Goal: Task Accomplishment & Management: Manage account settings

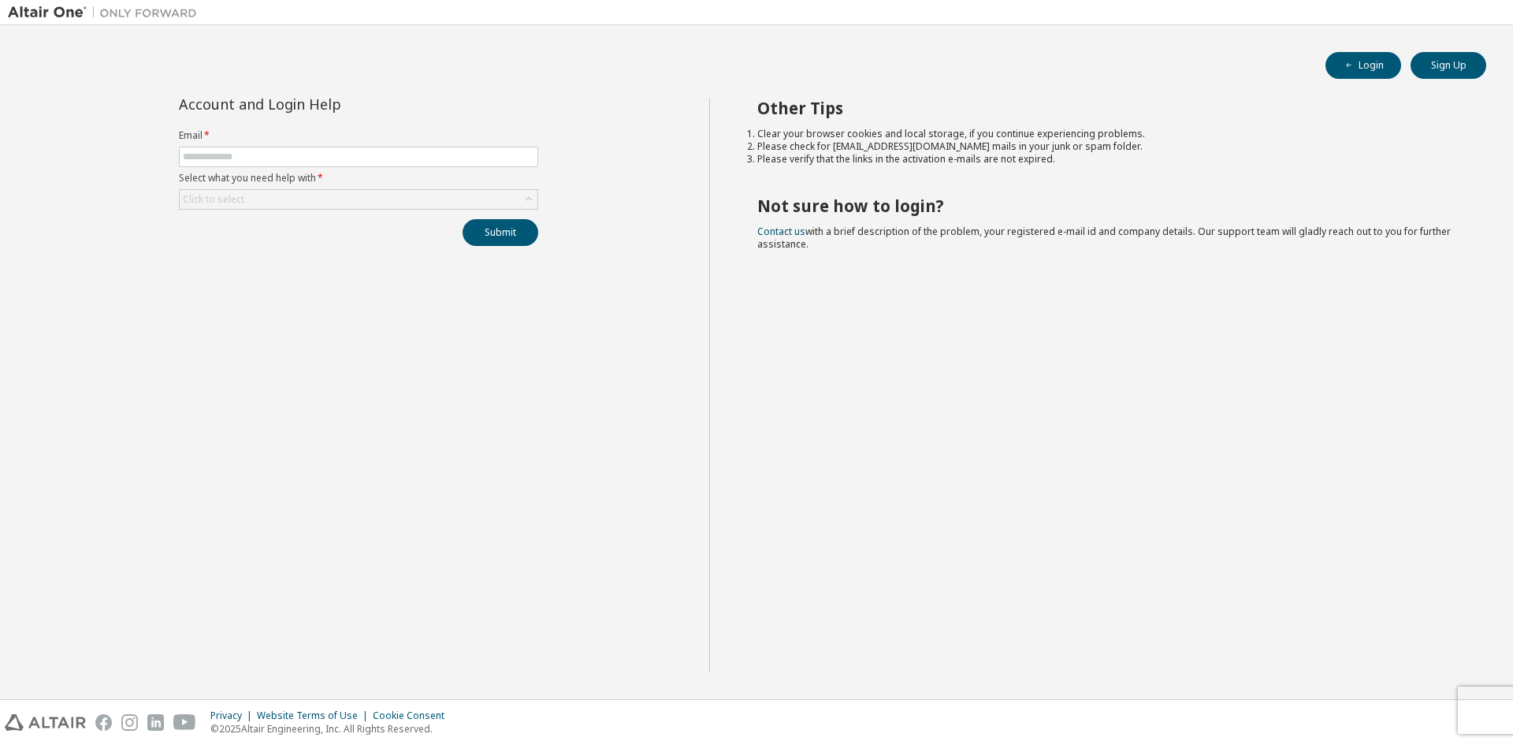
click at [341, 168] on form "Email * Select what you need help with * Click to select" at bounding box center [358, 169] width 359 height 80
click at [343, 166] on span at bounding box center [358, 157] width 359 height 20
click at [353, 162] on input "text" at bounding box center [358, 156] width 351 height 13
type input "**********"
click at [304, 197] on div "Click to select" at bounding box center [359, 199] width 358 height 19
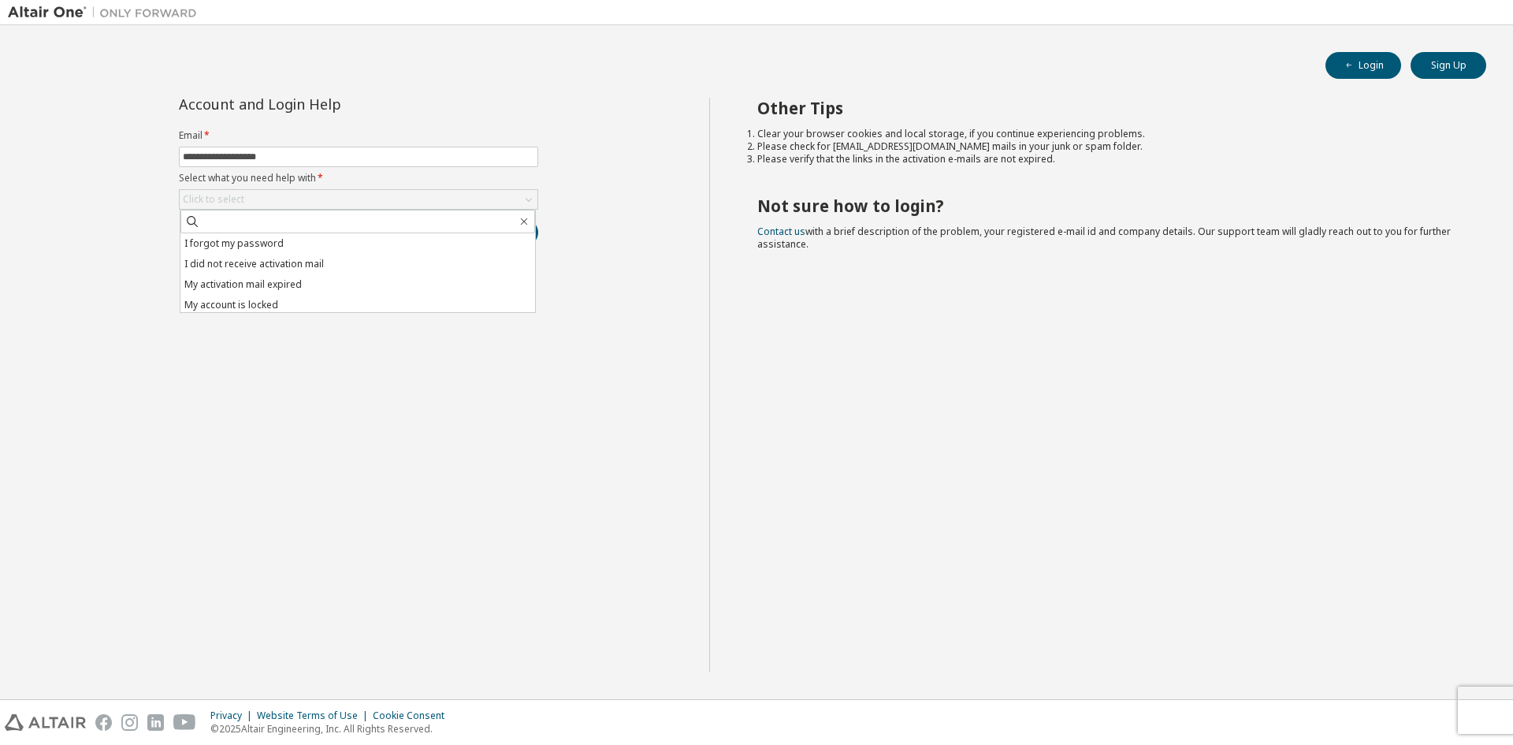
click at [275, 242] on li "I forgot my password" at bounding box center [357, 243] width 355 height 20
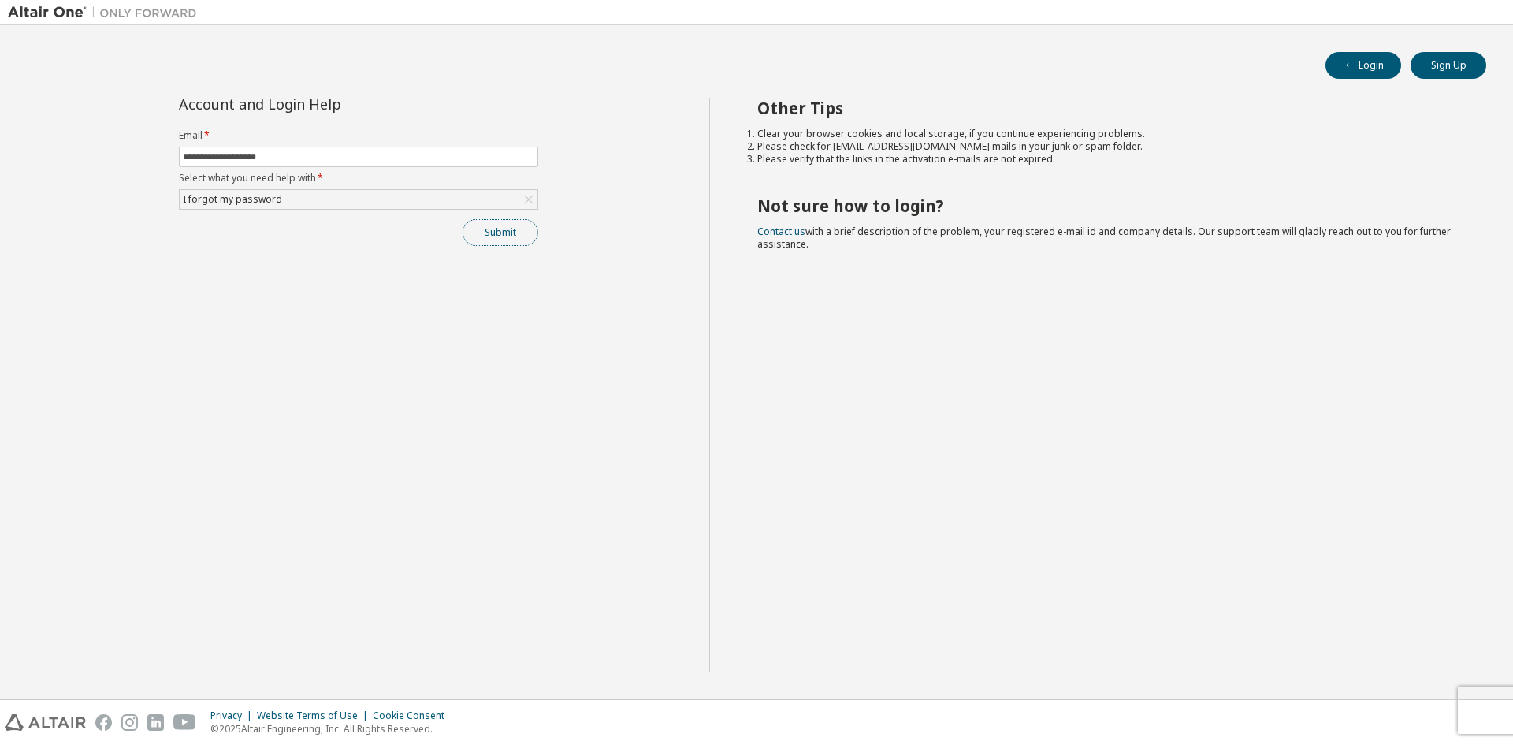
click at [514, 236] on button "Submit" at bounding box center [500, 232] width 76 height 27
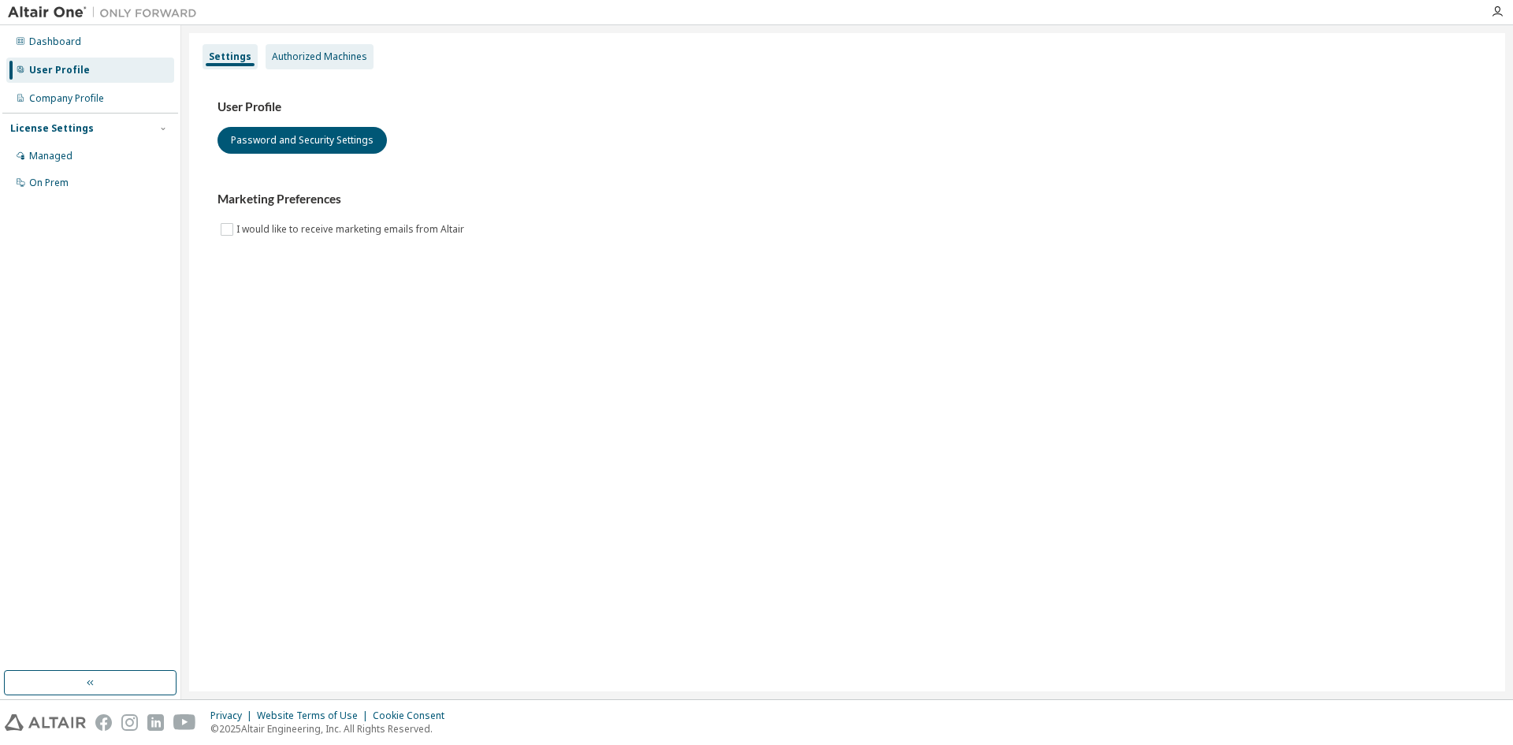
click at [296, 60] on div "Authorized Machines" at bounding box center [319, 56] width 95 height 13
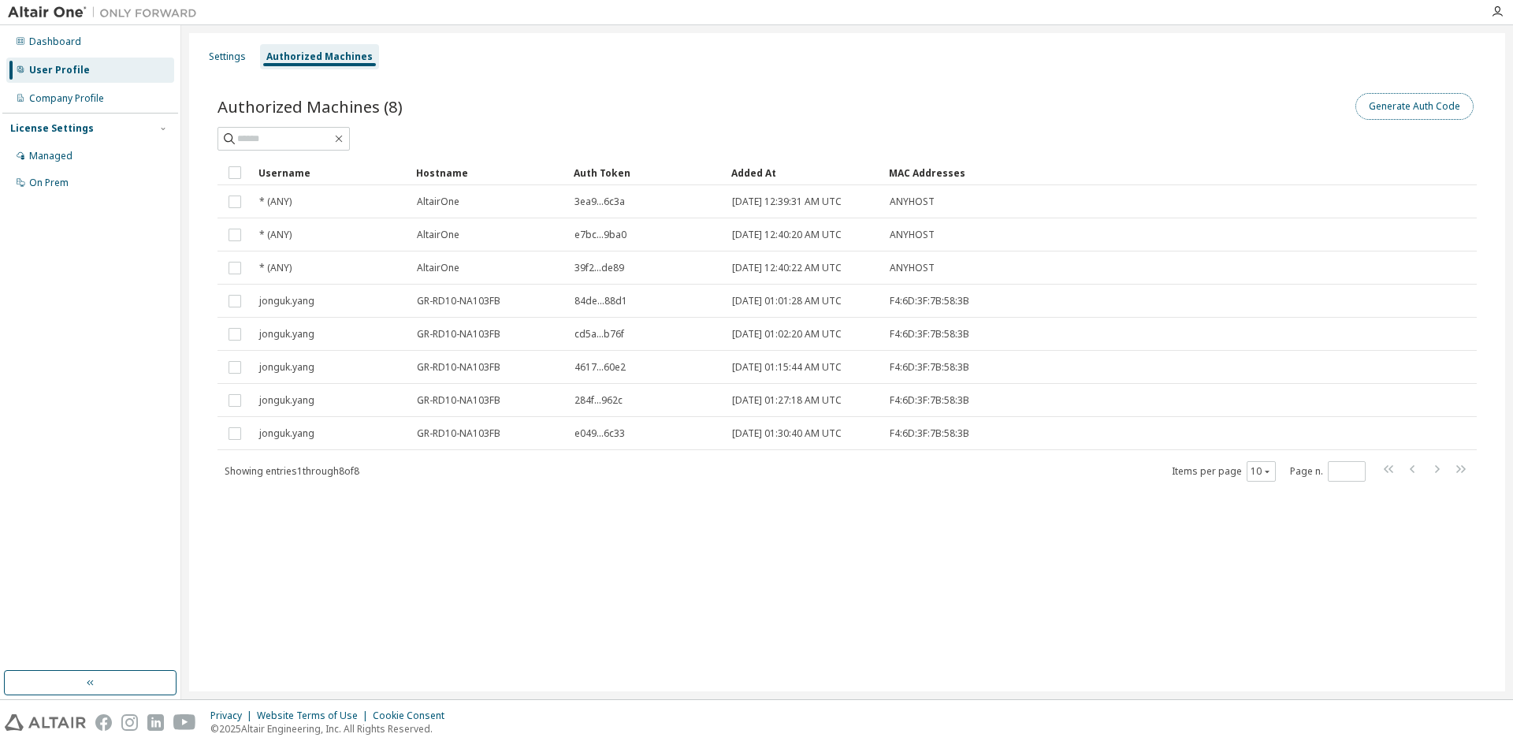
click at [1396, 113] on button "Generate Auth Code" at bounding box center [1414, 106] width 118 height 27
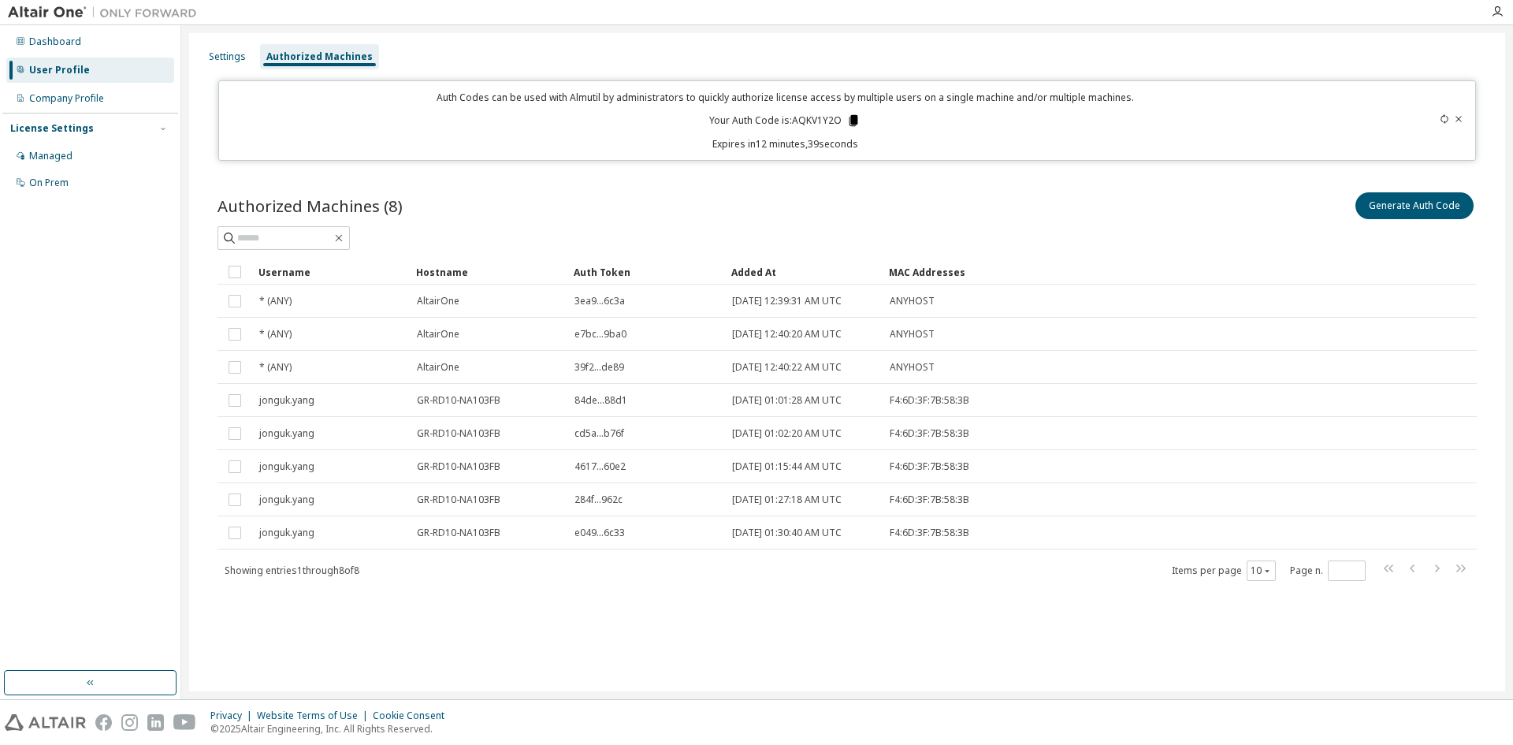
click at [854, 121] on icon at bounding box center [853, 120] width 9 height 11
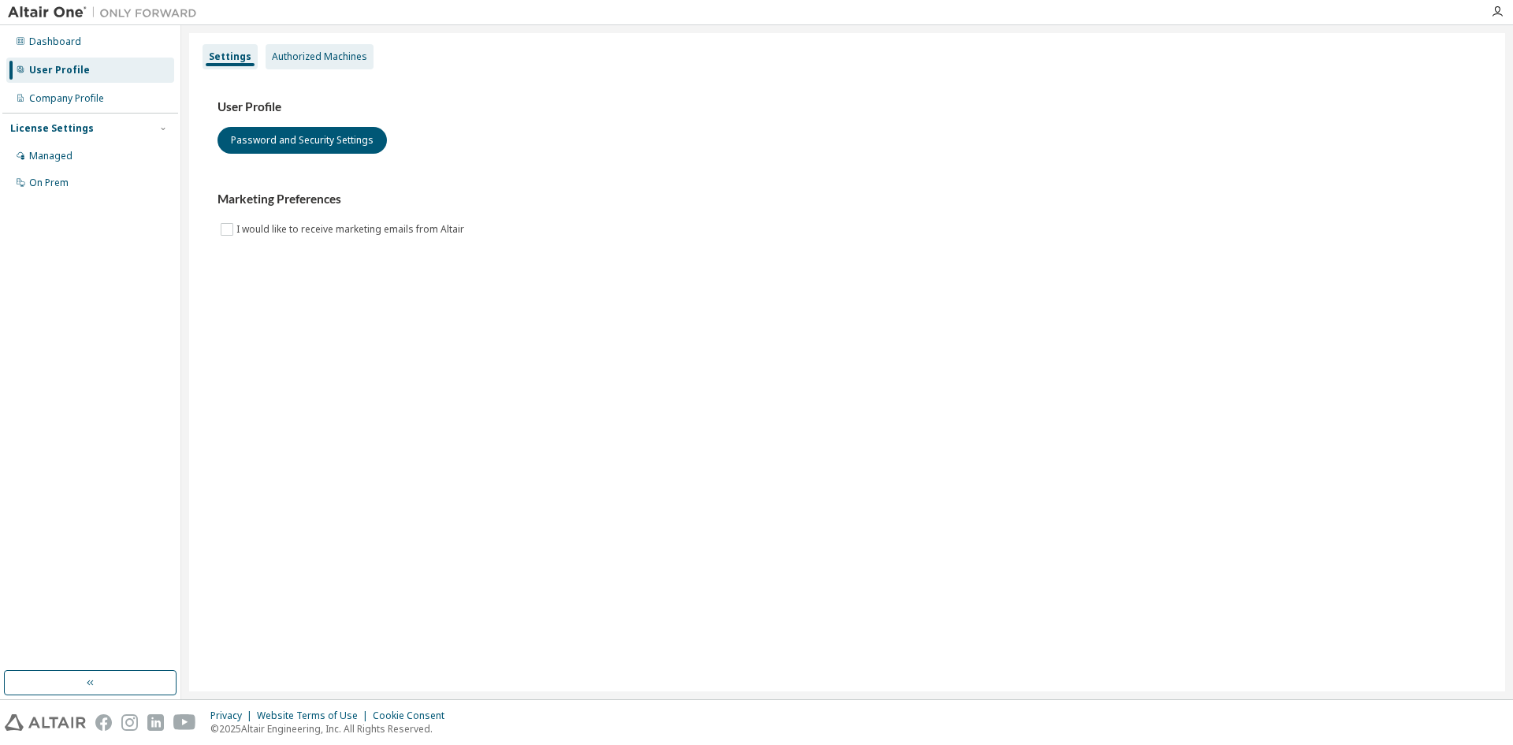
click at [292, 54] on div "Authorized Machines" at bounding box center [319, 56] width 95 height 13
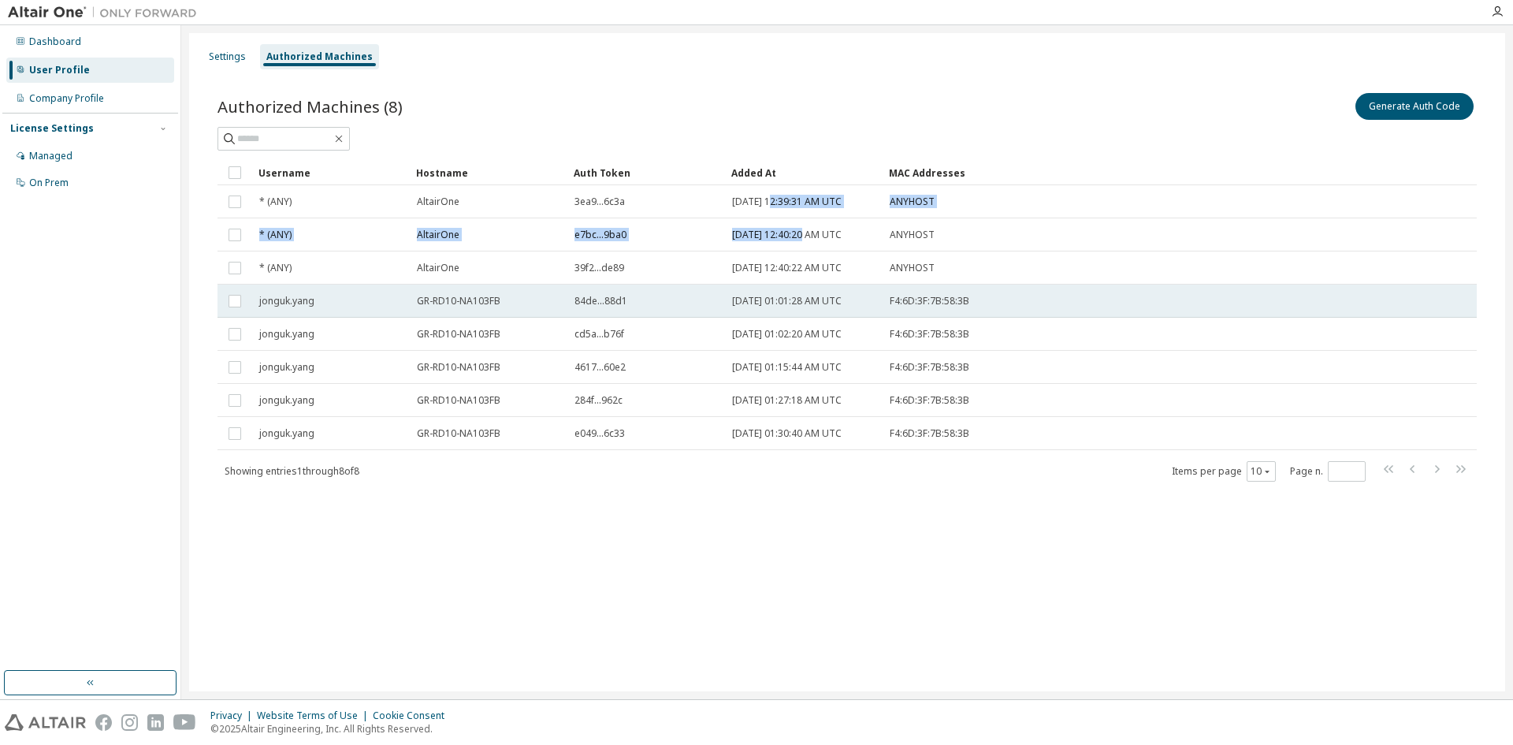
drag, startPoint x: 823, startPoint y: 261, endPoint x: 856, endPoint y: 291, distance: 44.0
click at [856, 290] on tbody "* (ANY) AltairOne 3ea9...6c3a [DATE] 12:39:31 AM UTC ANYHOST * (ANY) [GEOGRAPHI…" at bounding box center [846, 317] width 1259 height 265
click at [934, 302] on span "F4:6D:3F:7B:58:3B" at bounding box center [929, 301] width 80 height 13
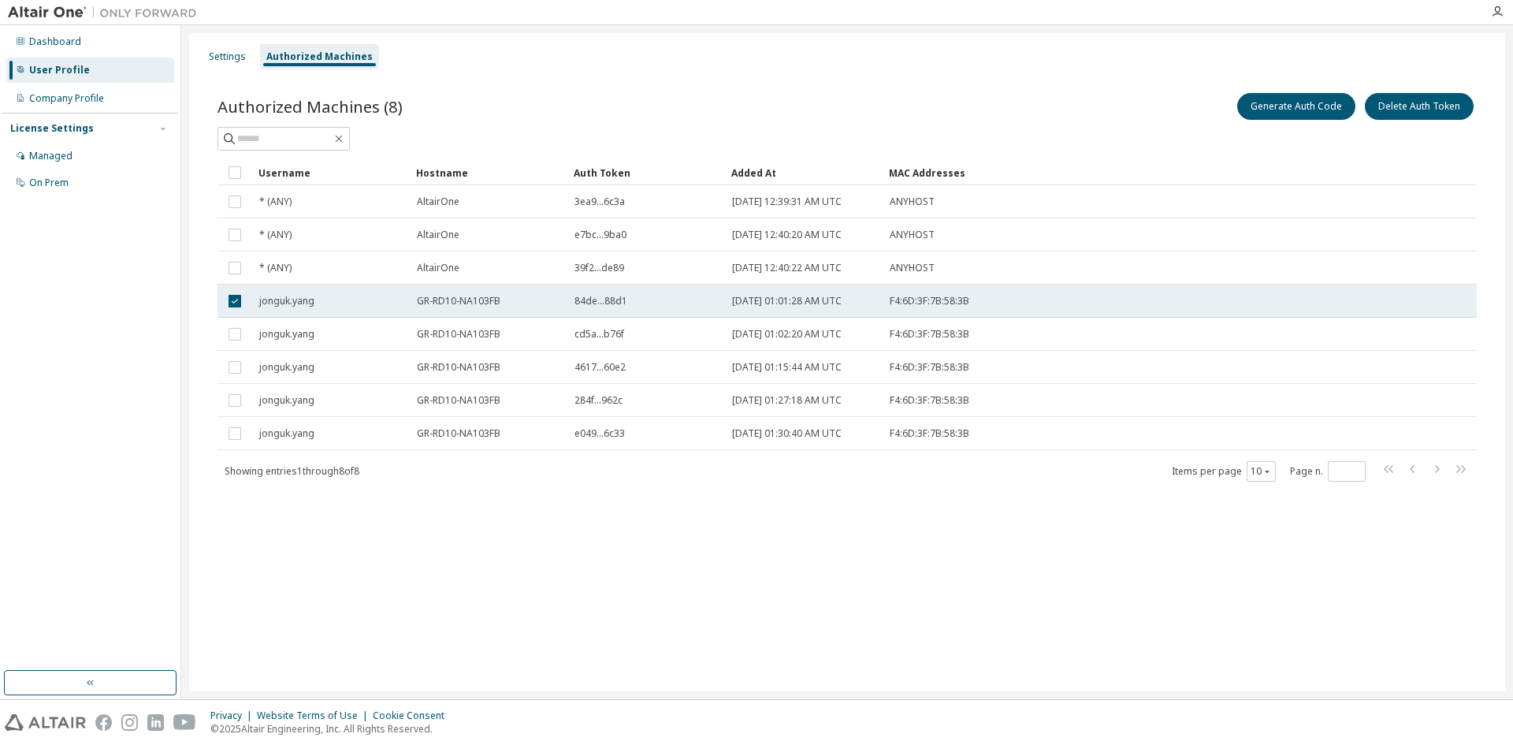
click at [405, 292] on td "jonguk.yang" at bounding box center [331, 300] width 158 height 33
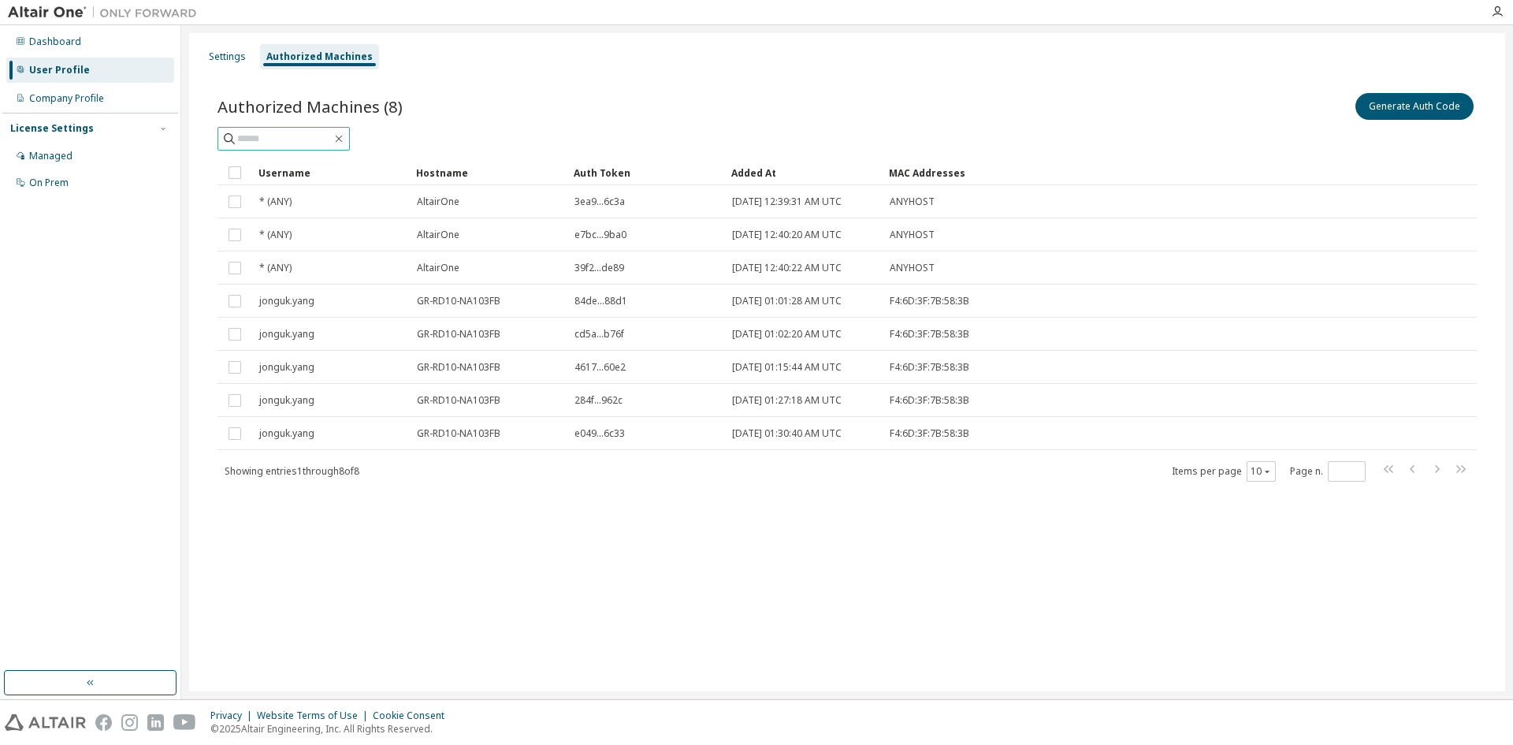
click at [332, 132] on input "text" at bounding box center [284, 139] width 95 height 16
click at [1438, 98] on button "Generate Auth Code" at bounding box center [1414, 106] width 118 height 27
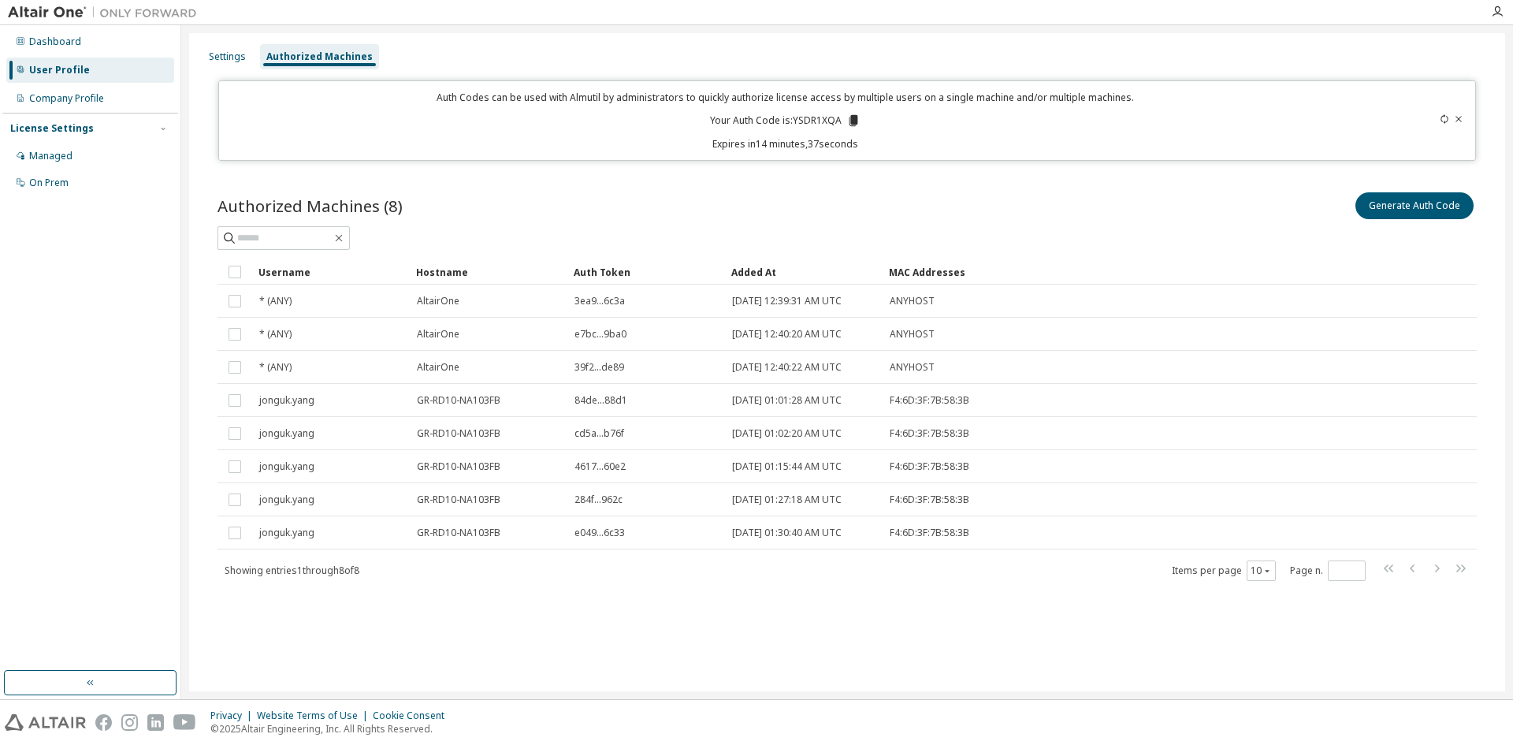
drag, startPoint x: 856, startPoint y: 117, endPoint x: 945, endPoint y: 578, distance: 470.2
click at [1216, 418] on td "F4:6D:3F:7B:58:3B" at bounding box center [1099, 433] width 435 height 33
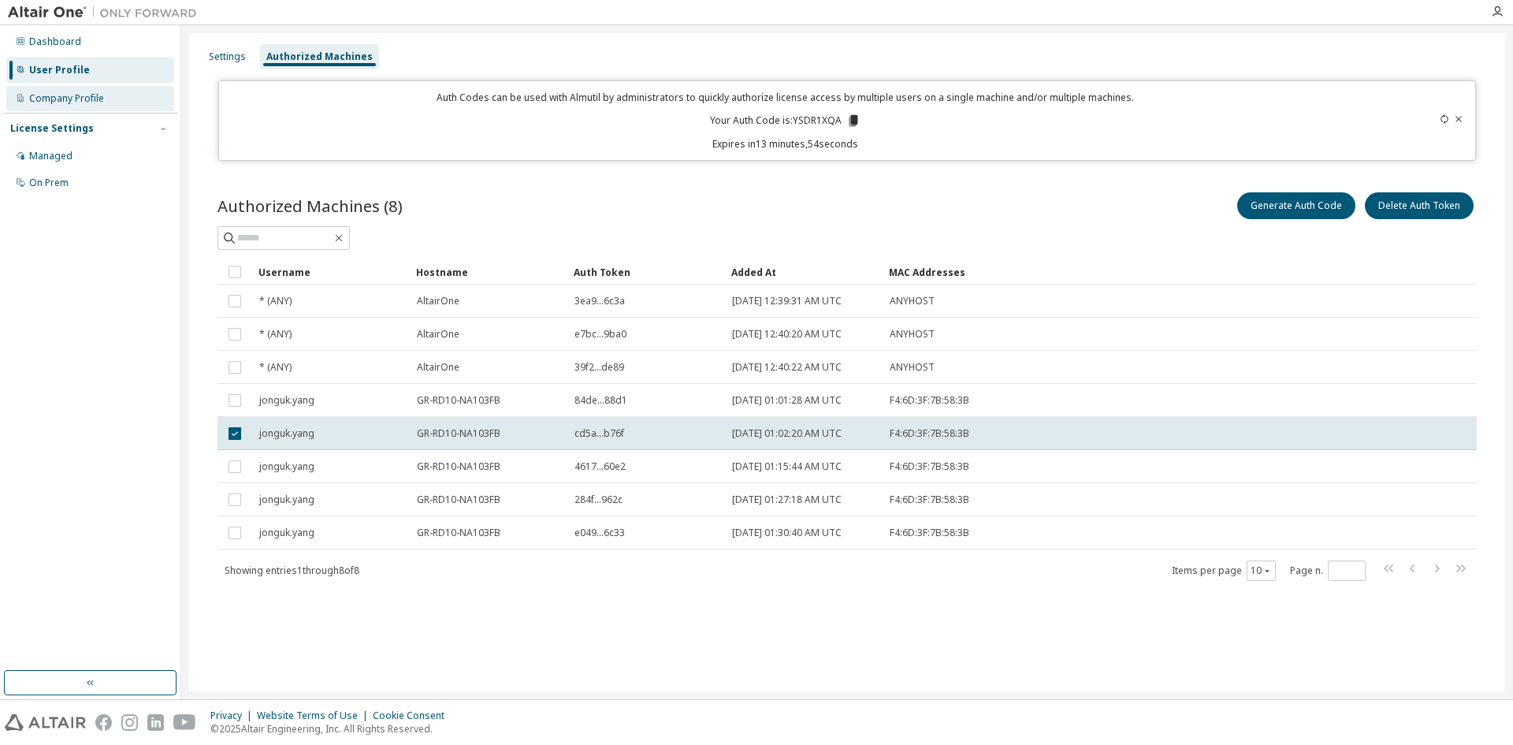
click at [93, 98] on div "Company Profile" at bounding box center [66, 98] width 75 height 13
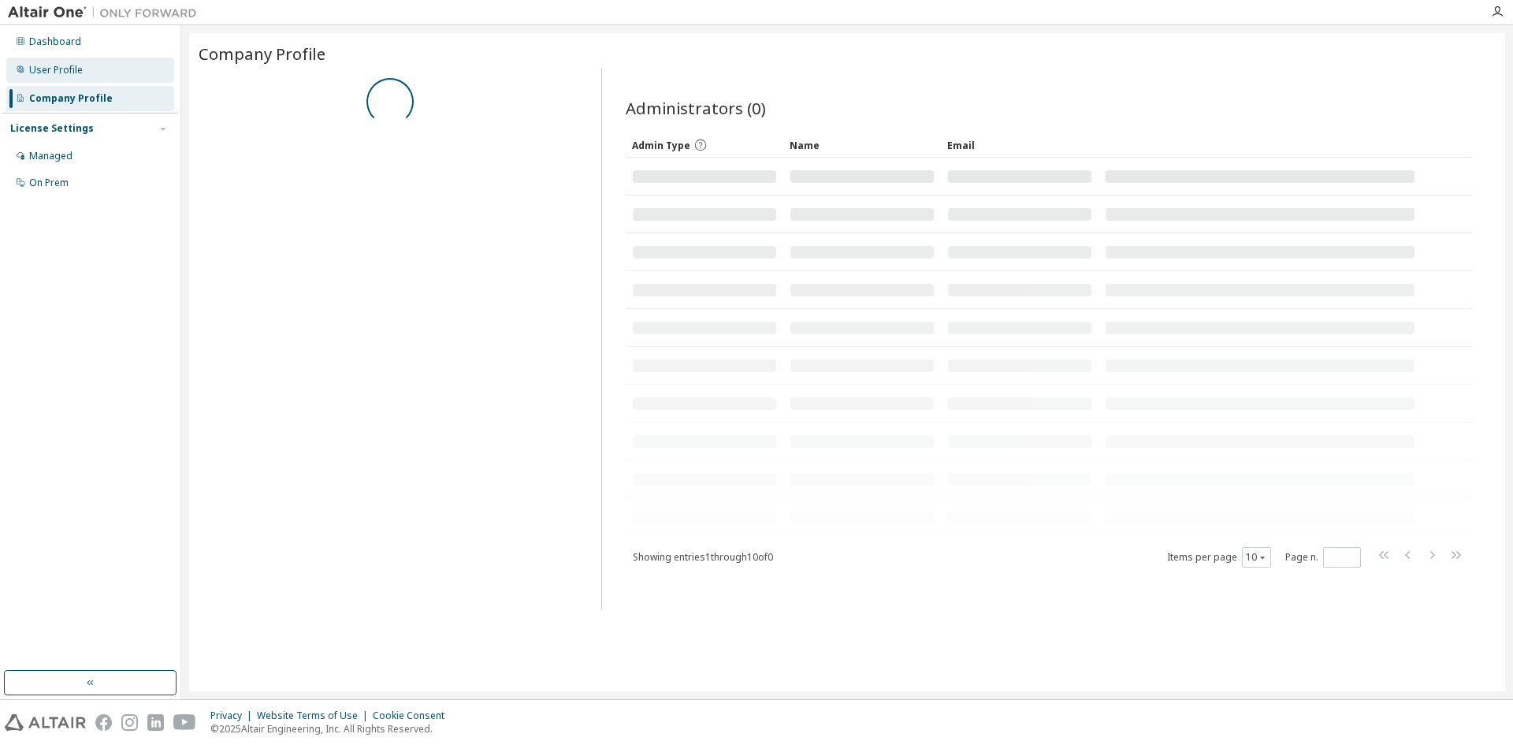
click at [92, 72] on div "User Profile" at bounding box center [90, 70] width 168 height 25
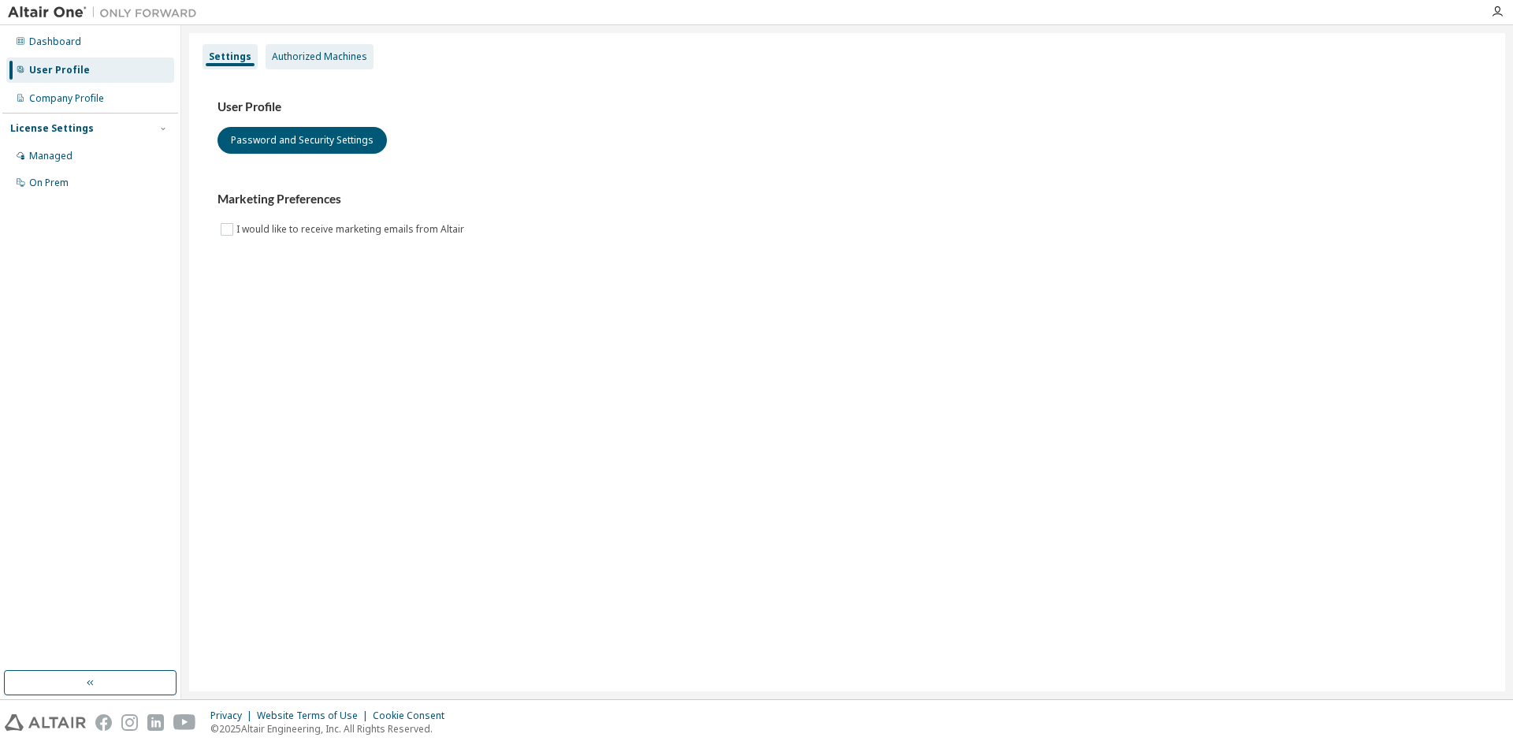
click at [296, 56] on div "Authorized Machines" at bounding box center [319, 56] width 95 height 13
click at [315, 55] on div "Authorized Machines" at bounding box center [319, 56] width 95 height 13
